Goal: Information Seeking & Learning: Understand process/instructions

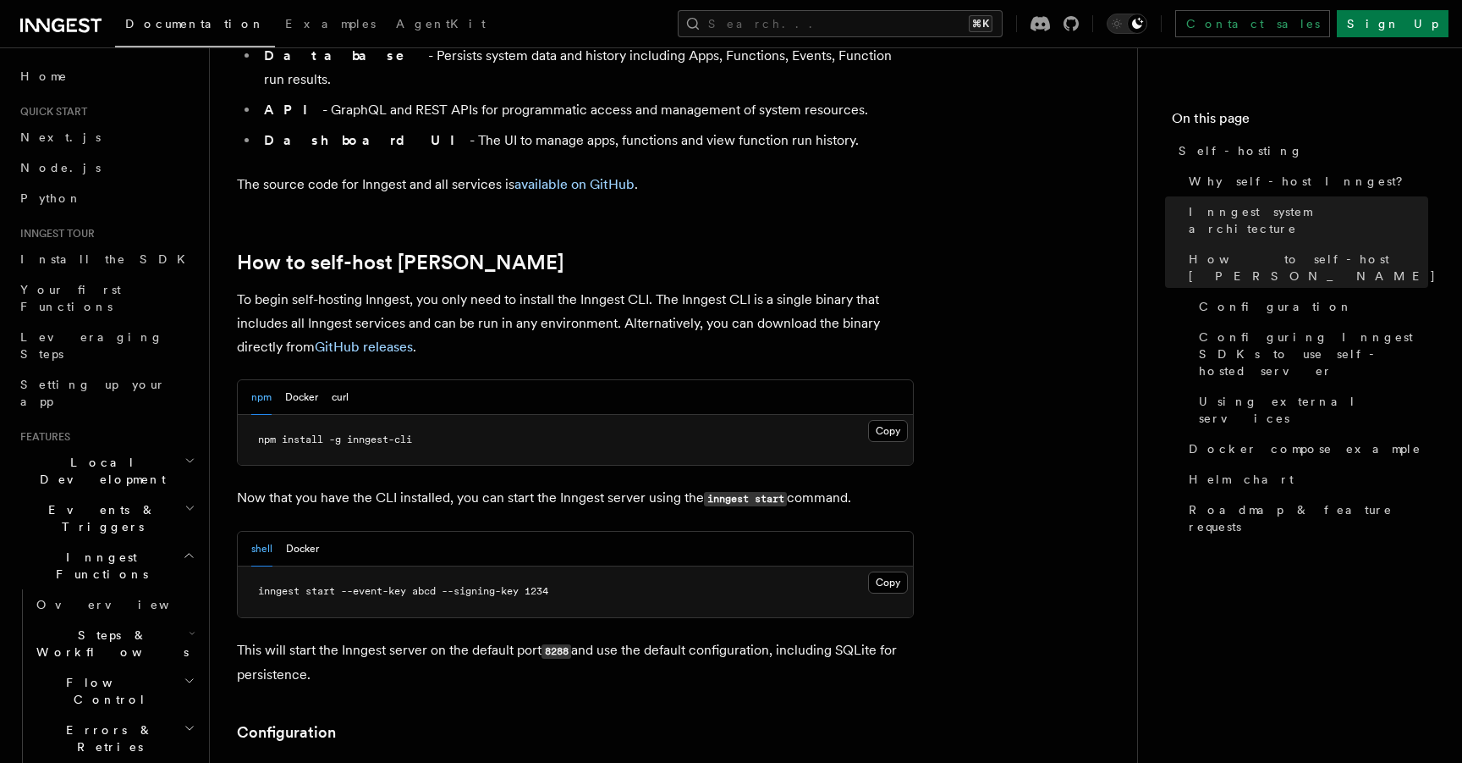
scroll to position [1526, 0]
click at [299, 378] on button "Docker" at bounding box center [301, 395] width 33 height 35
click at [349, 378] on div "npm Docker curl" at bounding box center [575, 395] width 675 height 35
click at [333, 378] on button "curl" at bounding box center [340, 395] width 17 height 35
click at [289, 378] on button "Docker" at bounding box center [301, 395] width 33 height 35
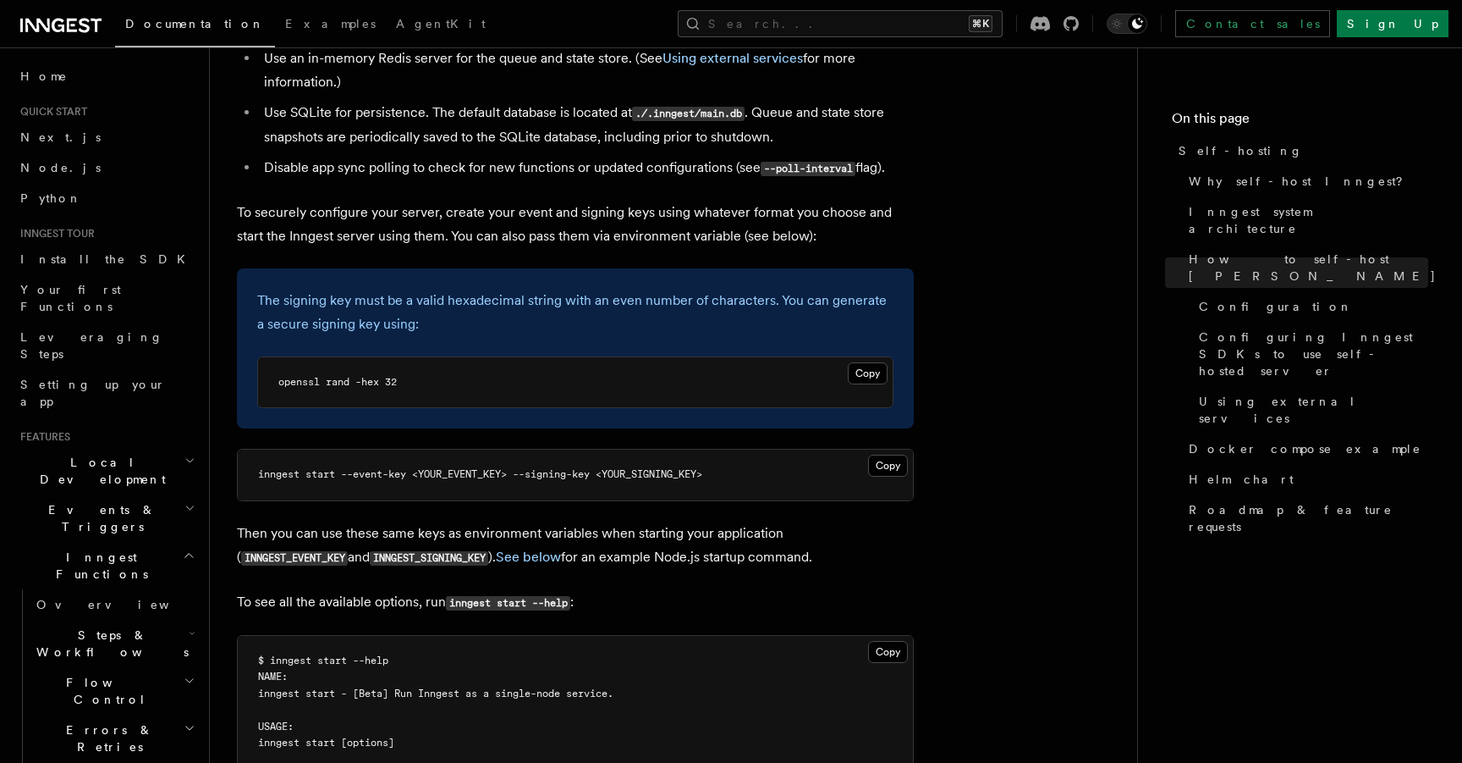
scroll to position [2381, 0]
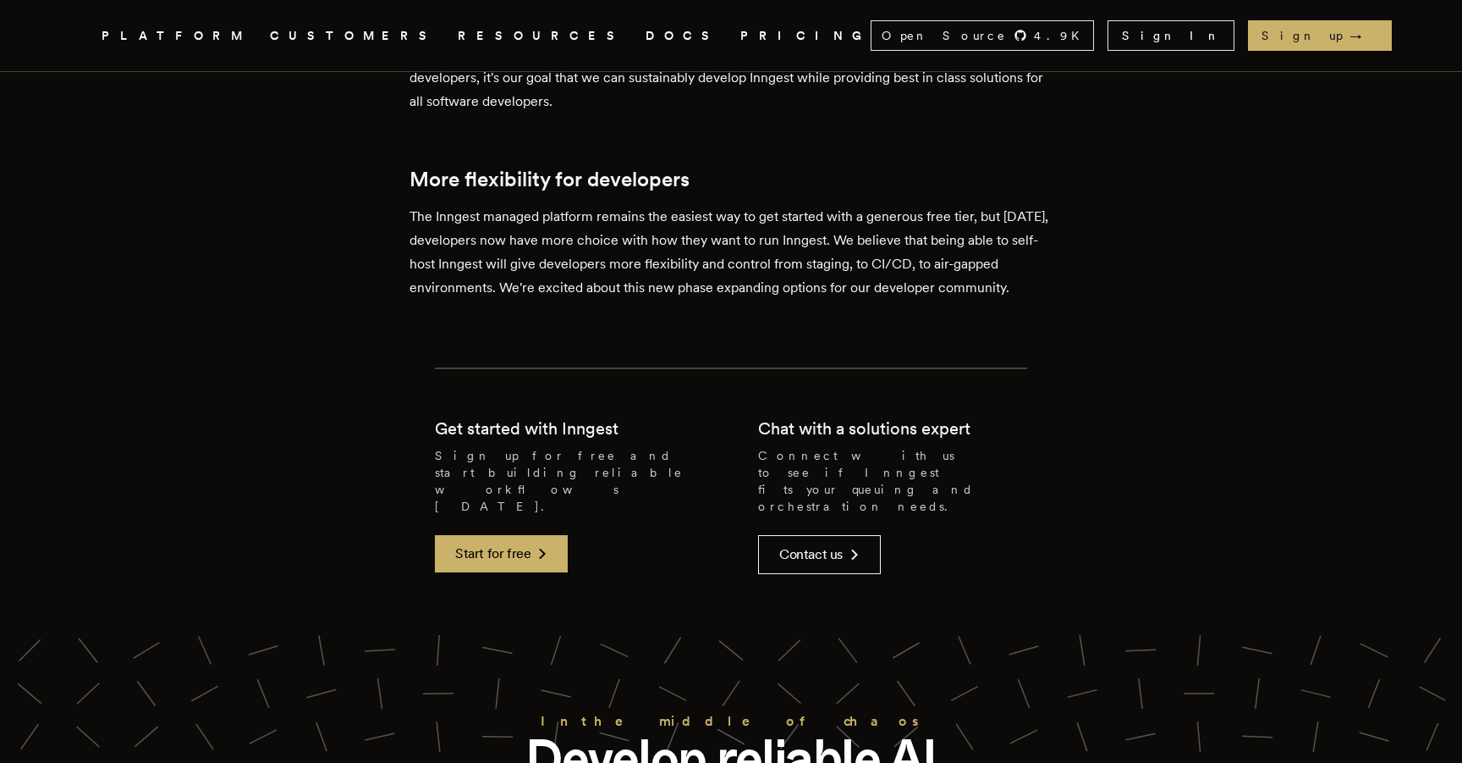
scroll to position [3771, 0]
